Goal: Find specific page/section: Find specific page/section

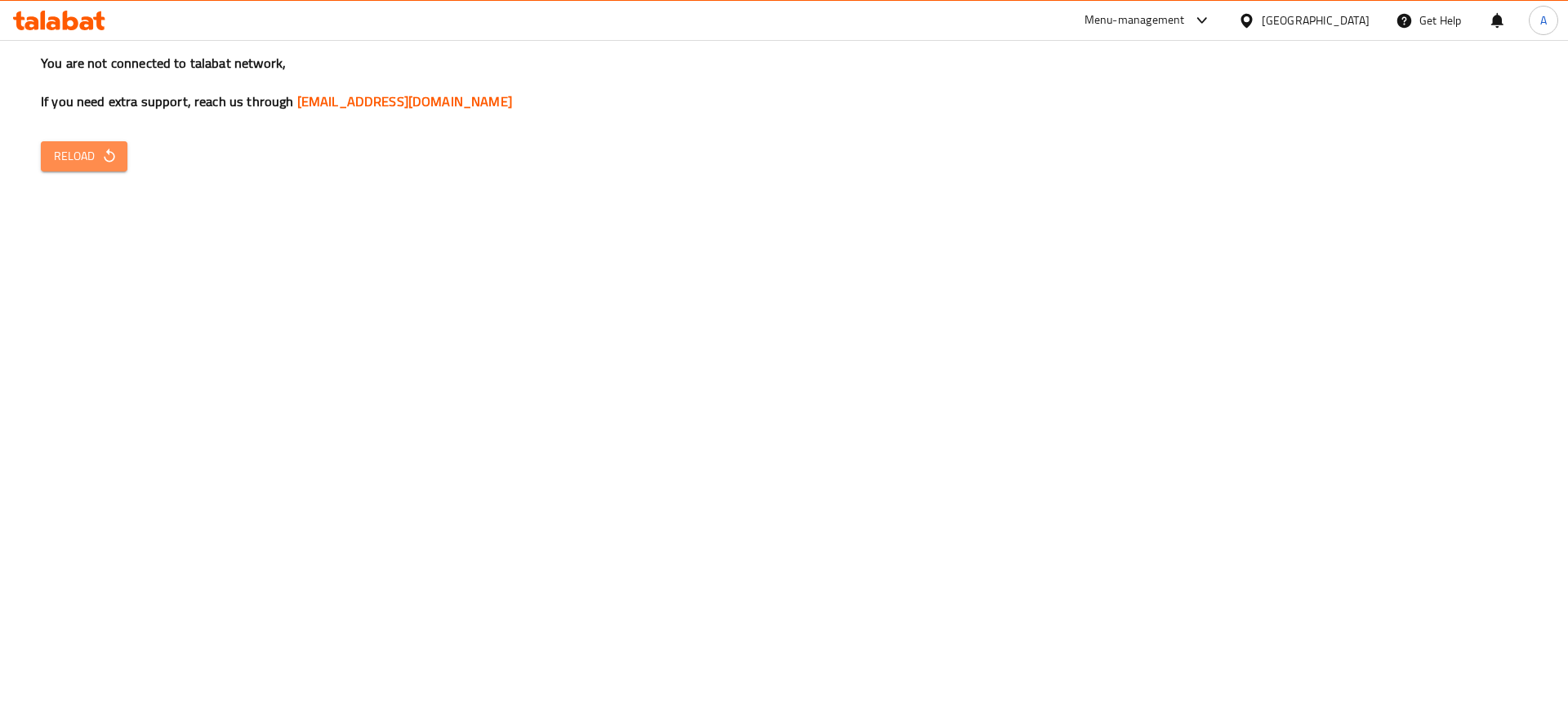
click at [113, 159] on icon "button" at bounding box center [109, 155] width 11 height 14
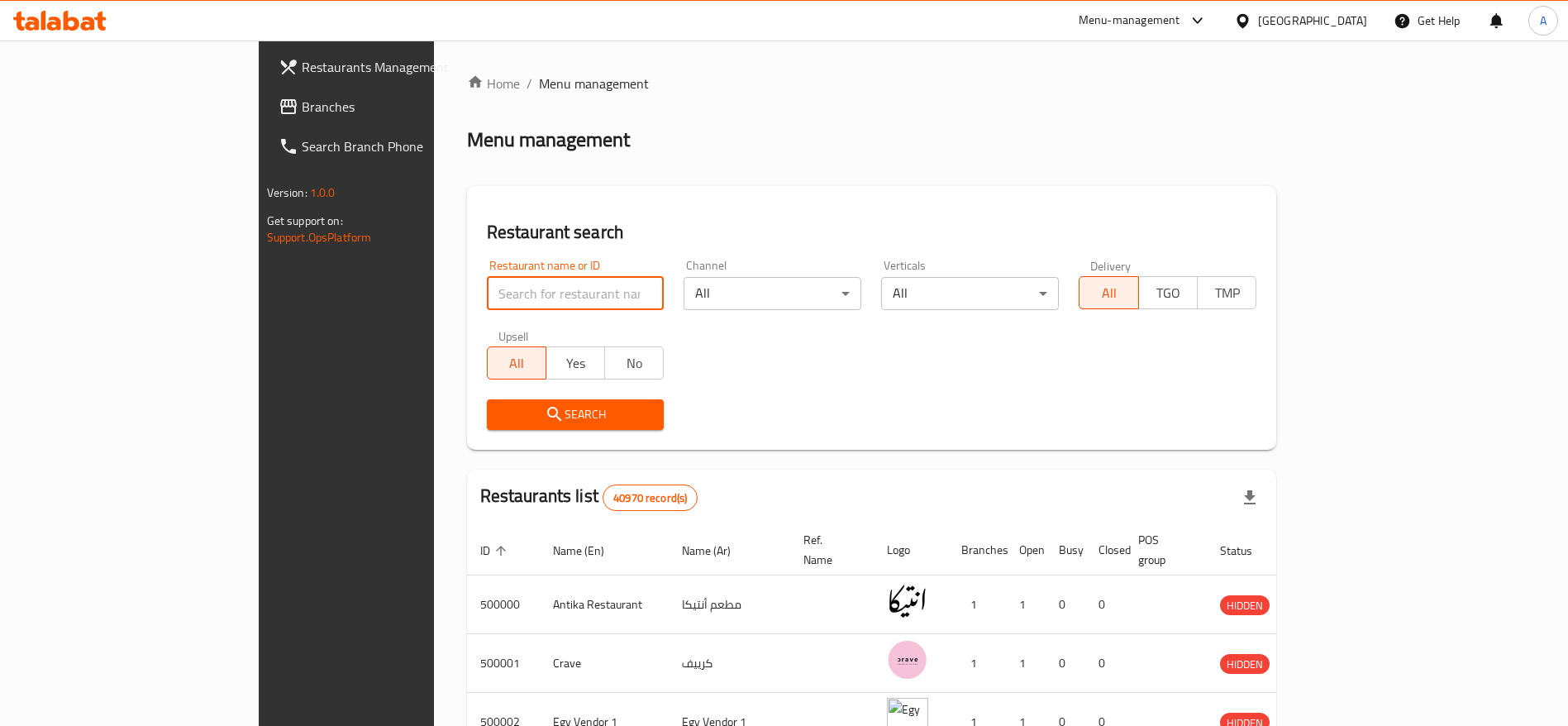
click at [535, 293] on input "search" at bounding box center [576, 293] width 178 height 33
click at [487, 293] on input "search" at bounding box center [576, 293] width 178 height 33
click at [487, 298] on input "search" at bounding box center [576, 293] width 178 height 33
click at [540, 297] on input "search" at bounding box center [576, 293] width 178 height 33
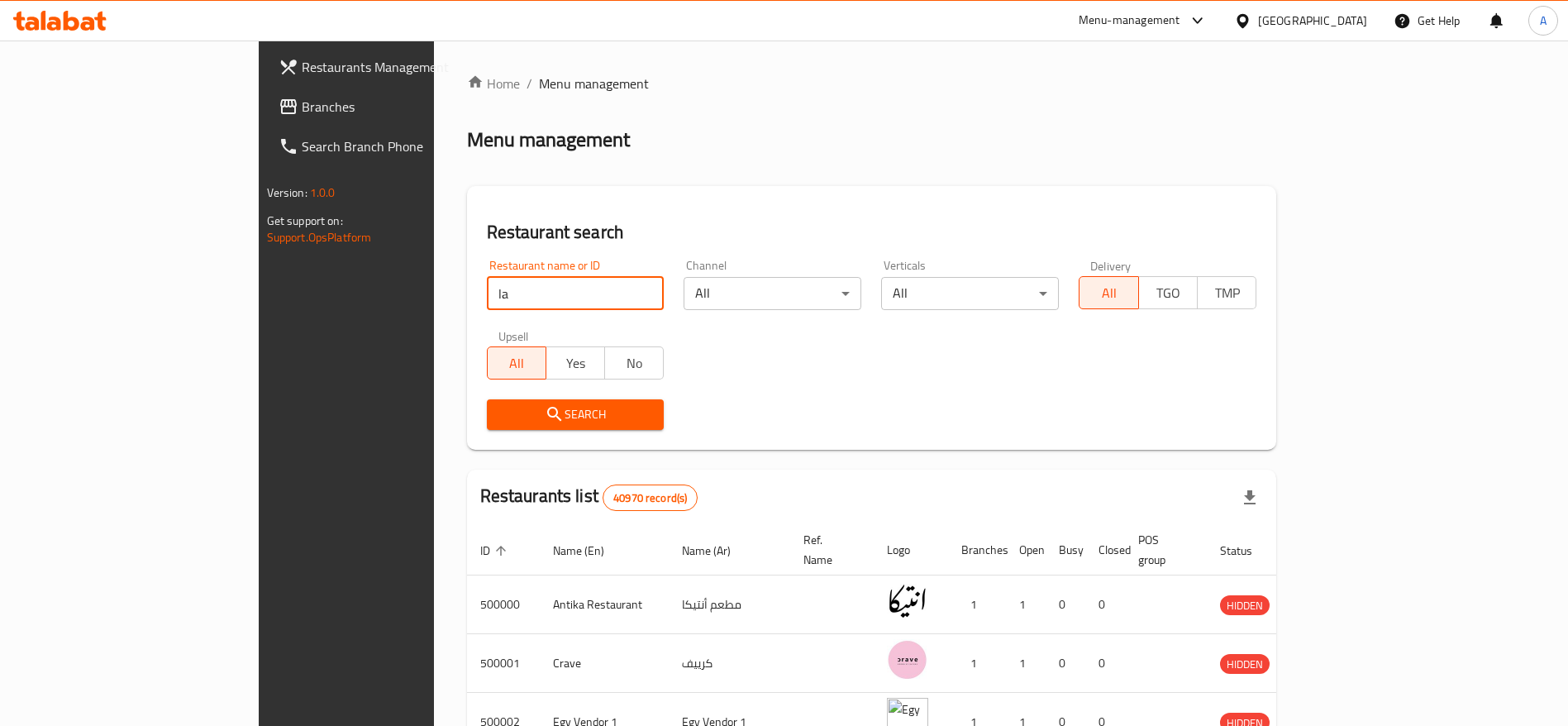
type input "l"
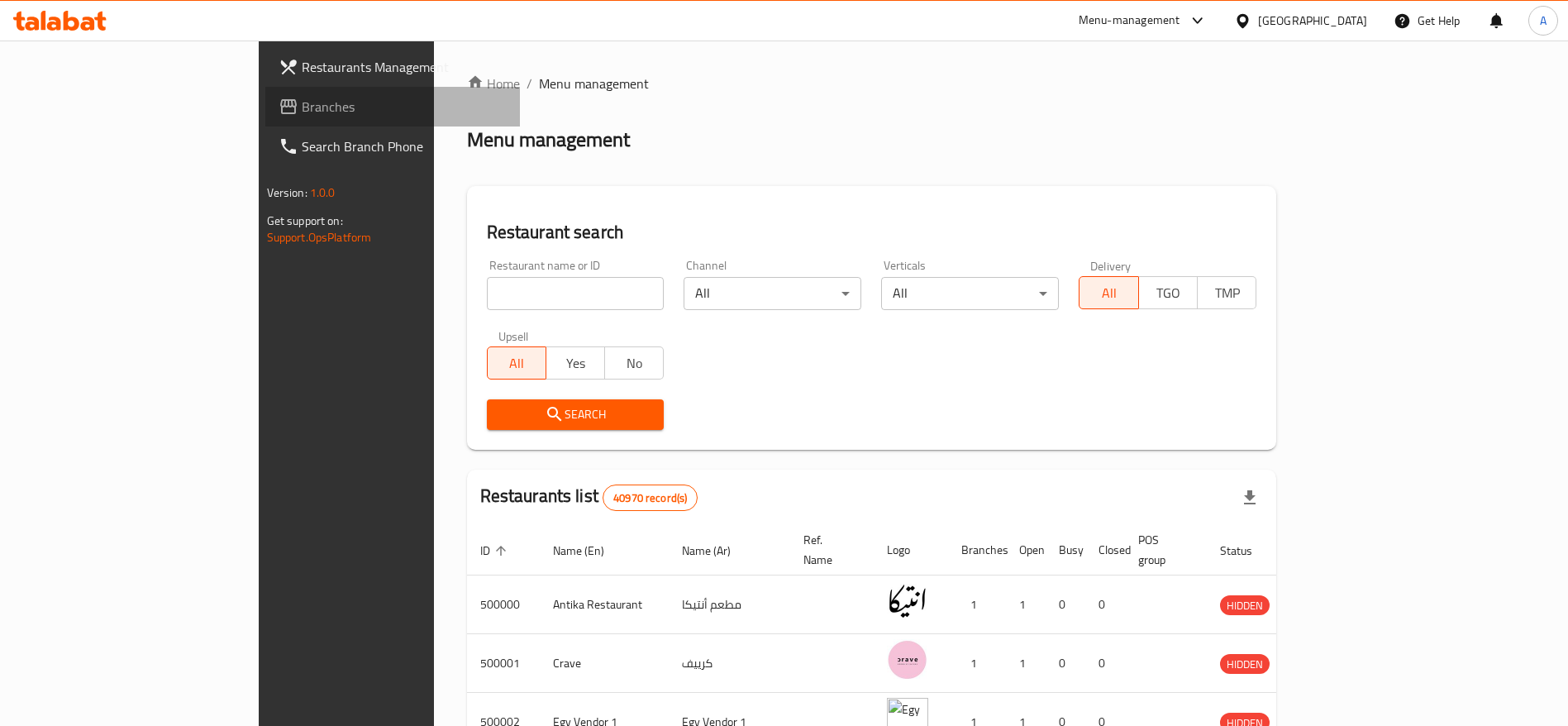
click at [301, 102] on span "Branches" at bounding box center [404, 107] width 206 height 20
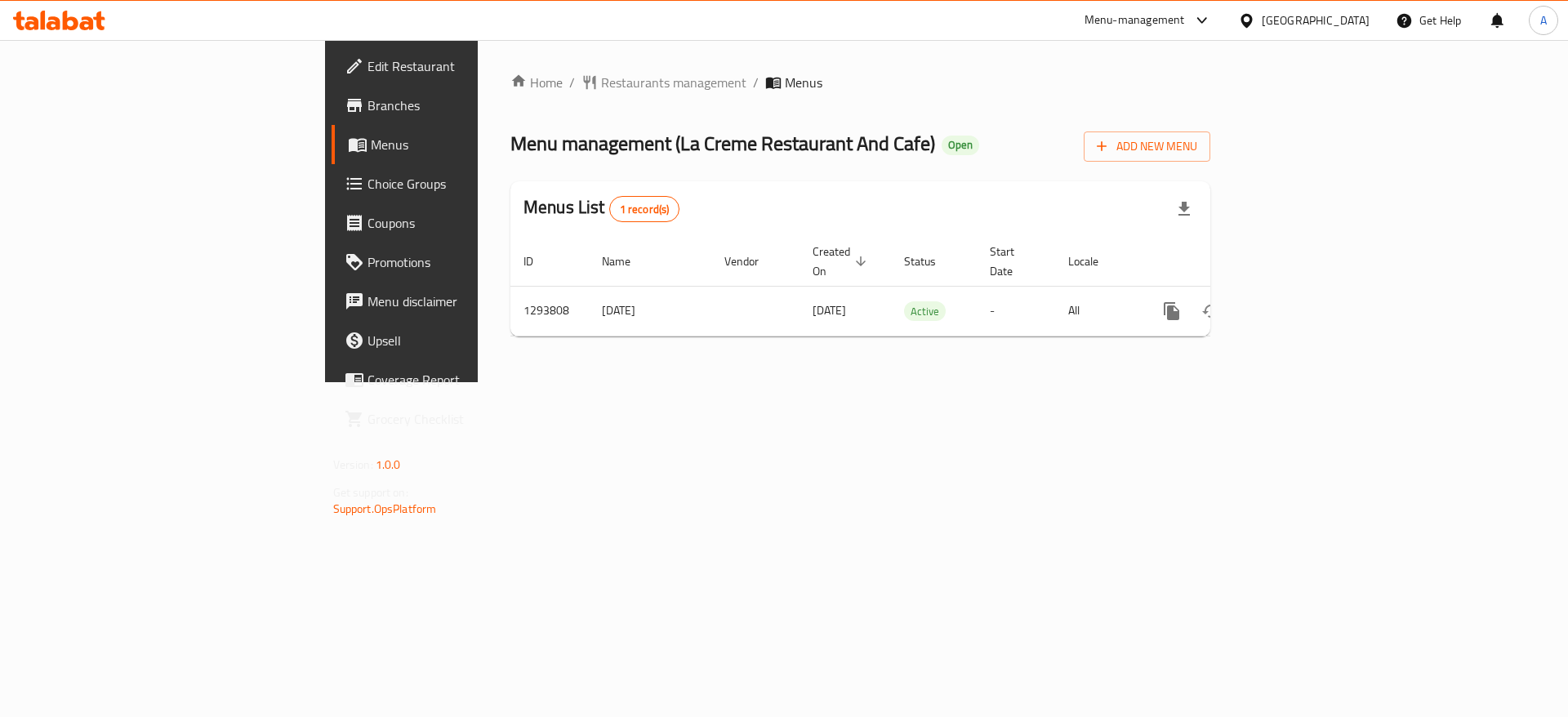
click at [367, 105] on span "Branches" at bounding box center [470, 106] width 206 height 20
